Goal: Transaction & Acquisition: Purchase product/service

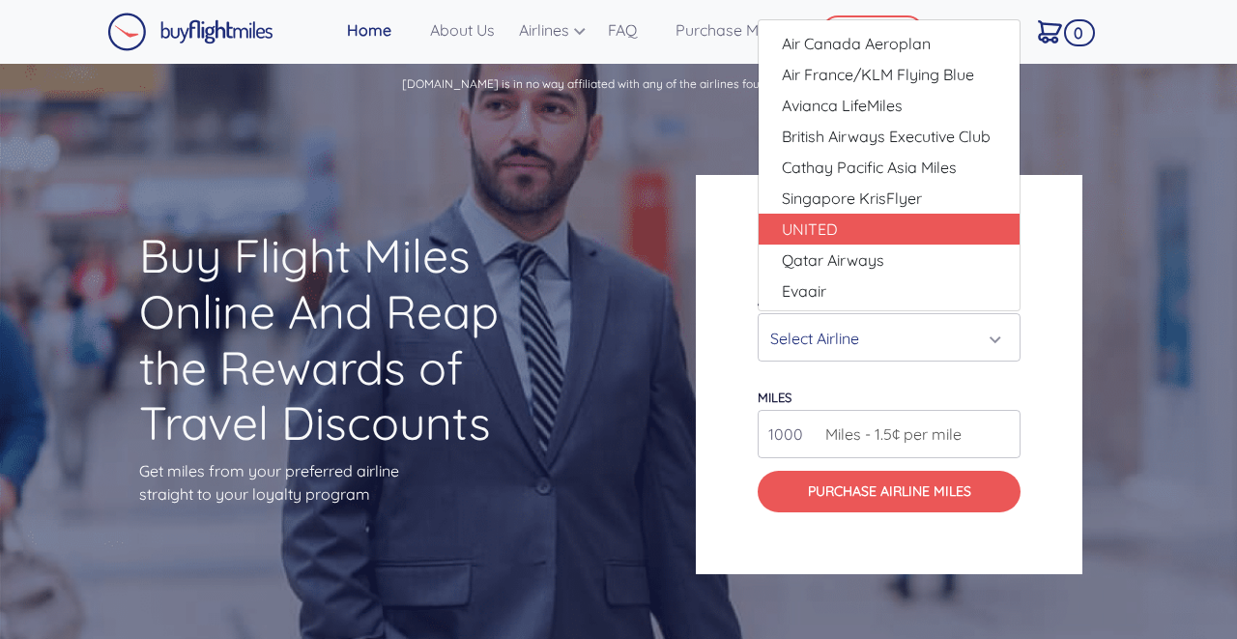
click at [795, 225] on span "UNITED" at bounding box center [810, 228] width 56 height 23
select select "UNITED"
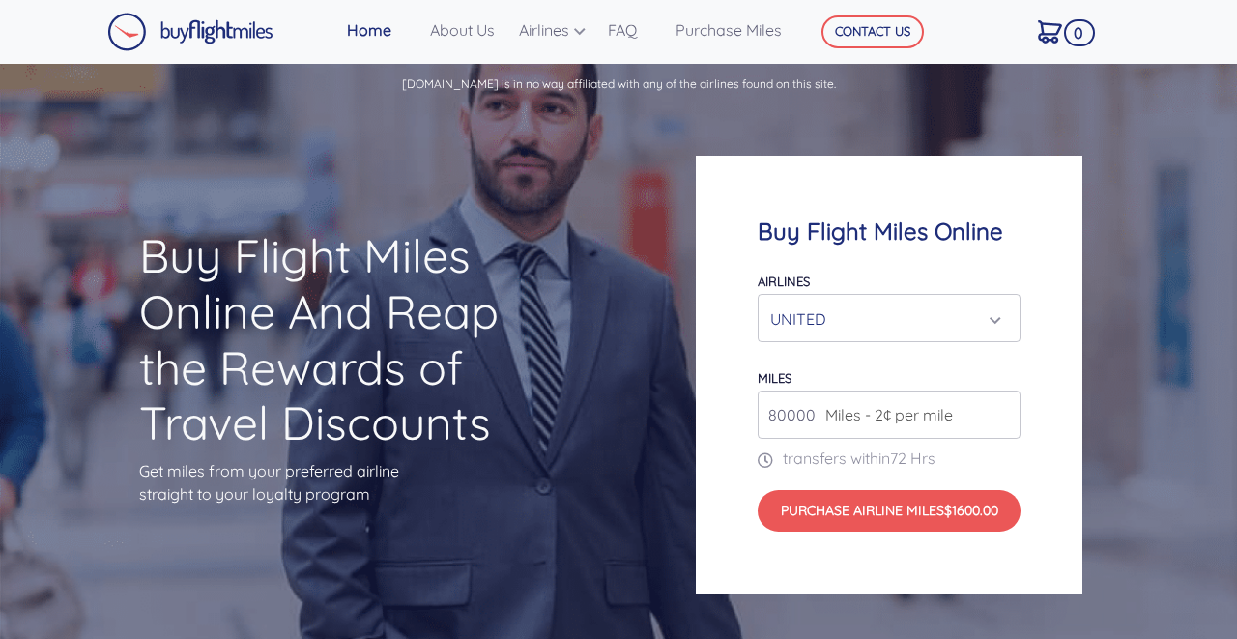
click at [792, 416] on input "80000" at bounding box center [889, 414] width 263 height 48
type input "2"
type input "6"
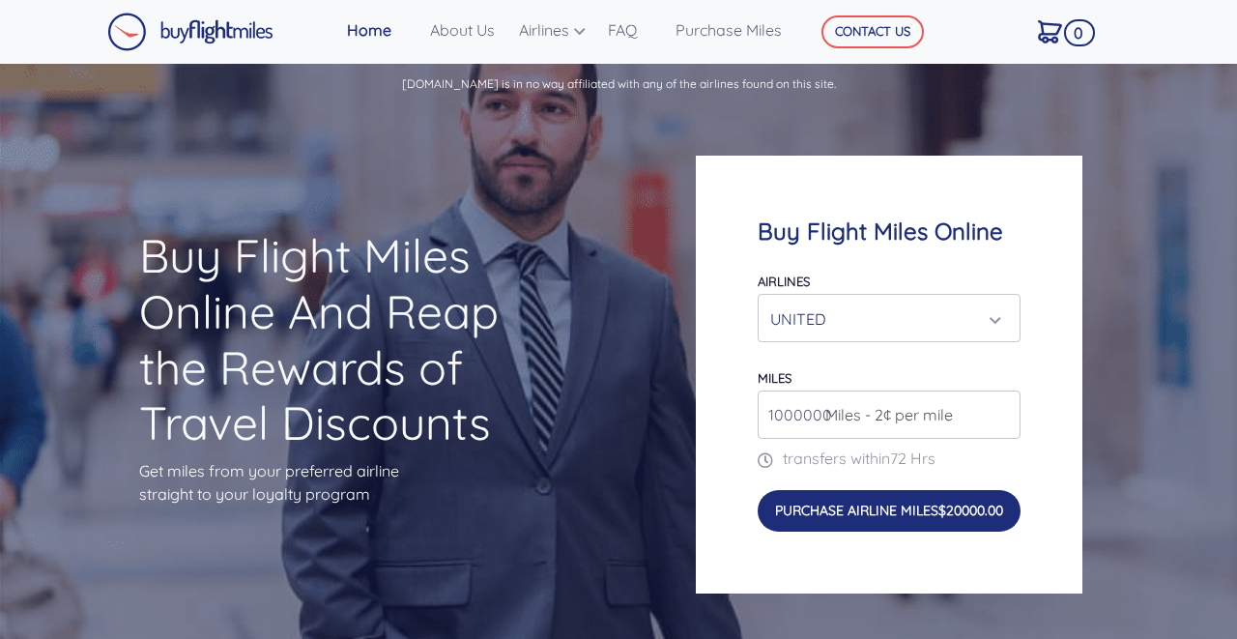
type input "1000000"
click at [842, 510] on button "Purchase Airline Miles $20000.00" at bounding box center [889, 511] width 263 height 42
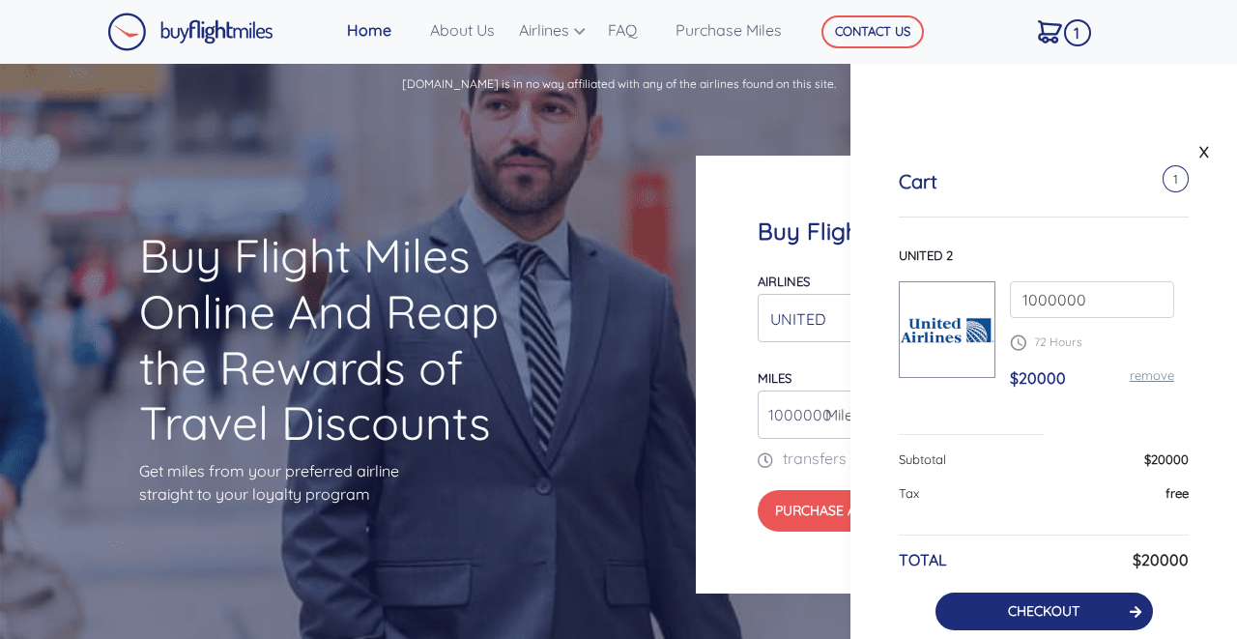
click at [969, 610] on button "CHECKOUT" at bounding box center [1044, 611] width 217 height 38
click at [1016, 622] on button "CHECKOUT" at bounding box center [1044, 611] width 217 height 38
click at [1052, 604] on link "CHECKOUT" at bounding box center [1044, 610] width 72 height 17
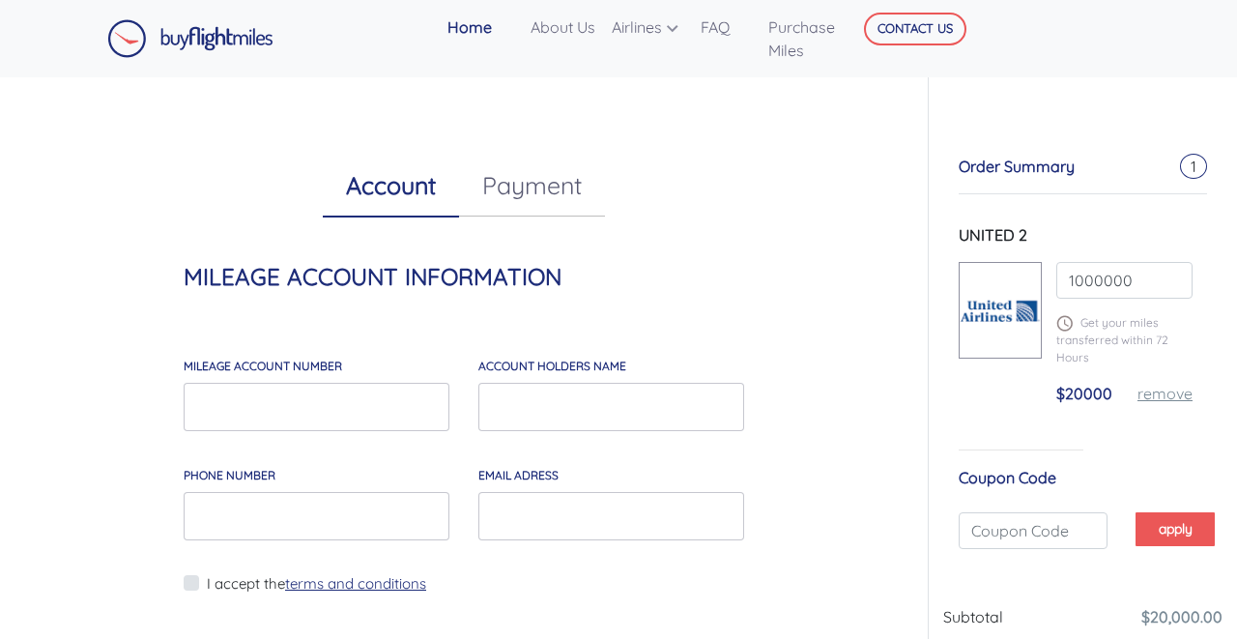
click at [535, 178] on link "Payment" at bounding box center [532, 186] width 146 height 62
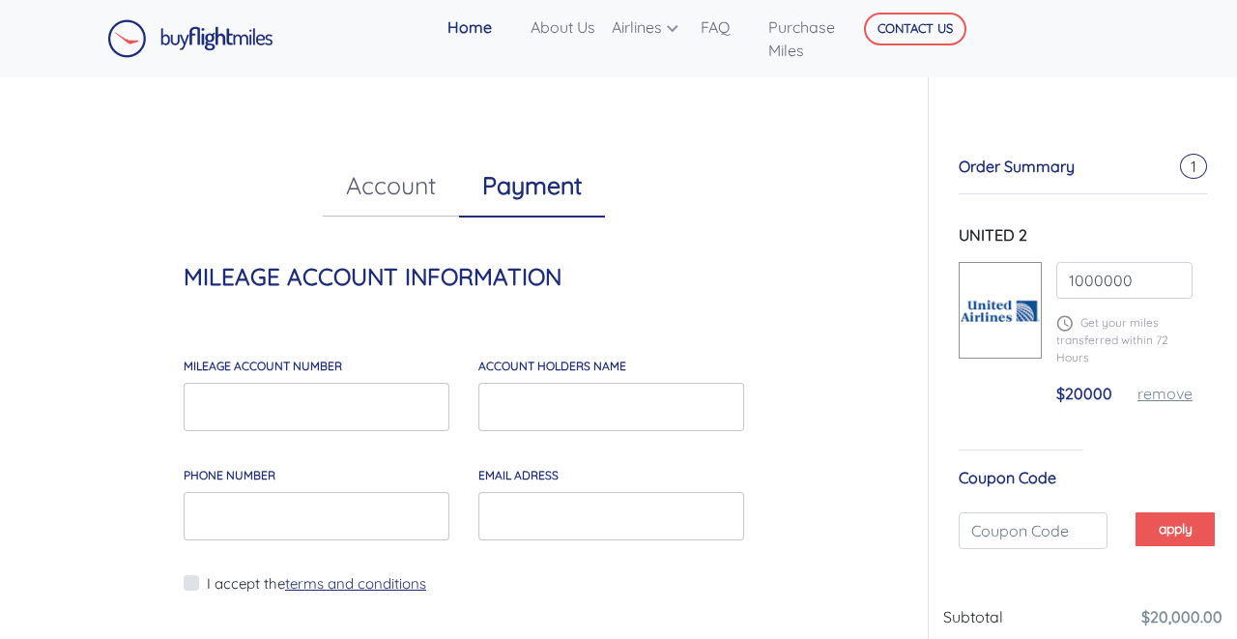
click at [372, 178] on link "Account" at bounding box center [391, 186] width 136 height 62
